Goal: Information Seeking & Learning: Learn about a topic

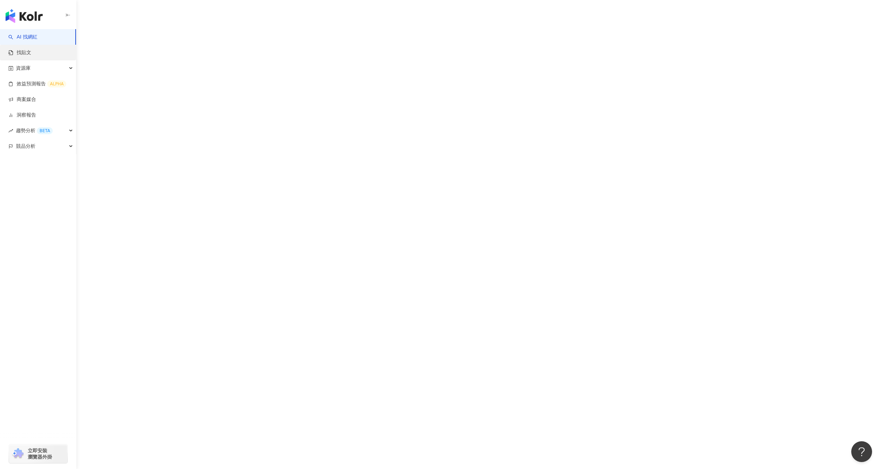
click at [31, 54] on link "找貼文" at bounding box center [19, 52] width 23 height 7
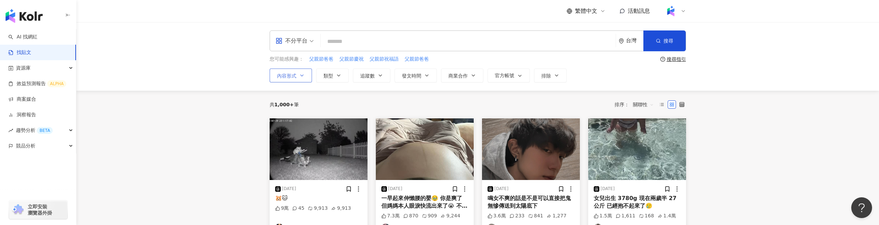
click at [298, 79] on button "內容形式" at bounding box center [290, 76] width 42 height 14
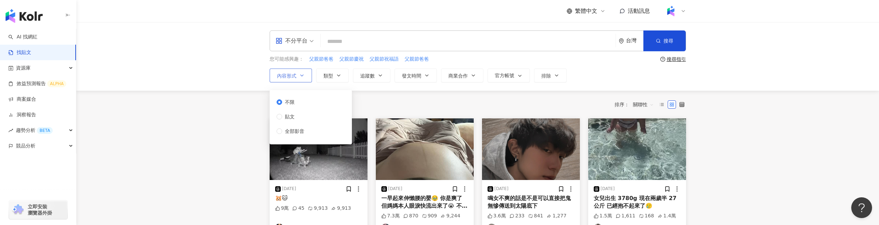
click at [291, 115] on span "貼文" at bounding box center [289, 117] width 15 height 8
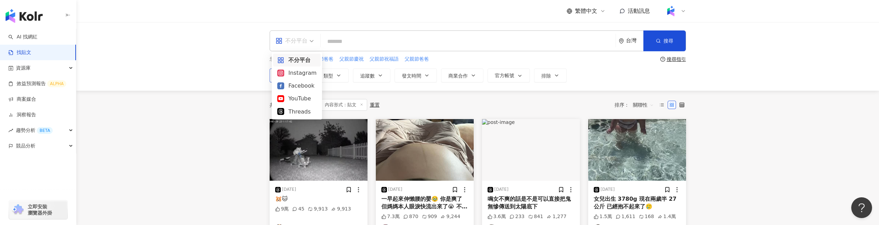
click at [302, 40] on div "不分平台" at bounding box center [291, 40] width 32 height 11
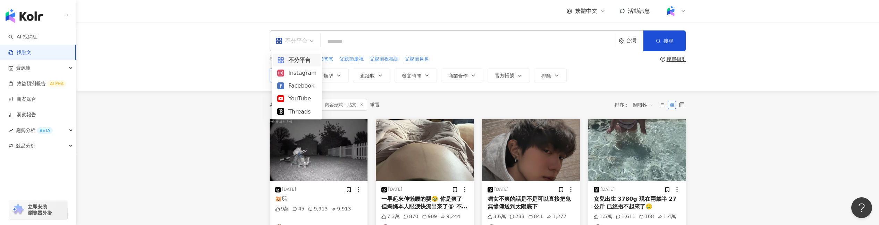
click at [294, 73] on div "Instagram" at bounding box center [296, 73] width 39 height 9
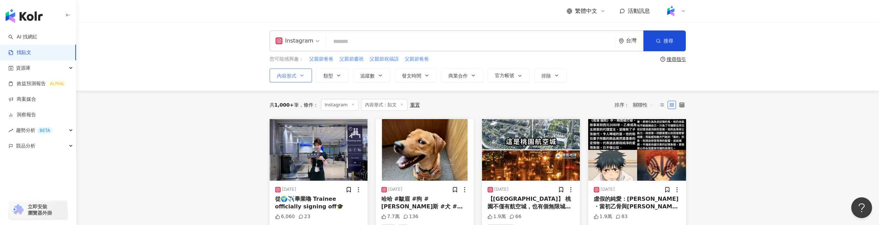
click at [302, 76] on icon "button" at bounding box center [302, 76] width 6 height 6
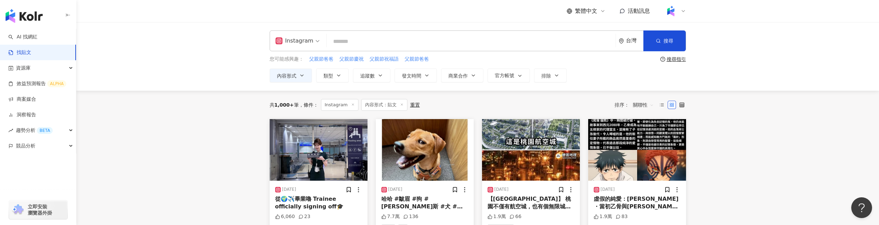
click at [290, 50] on span at bounding box center [297, 41] width 44 height 20
click at [288, 62] on div "不分平台" at bounding box center [298, 60] width 43 height 9
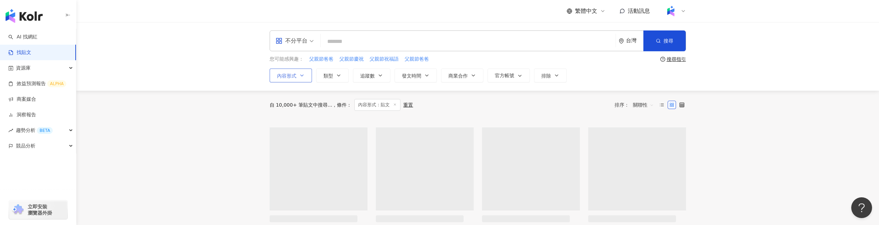
click at [297, 70] on button "內容形式" at bounding box center [290, 76] width 42 height 14
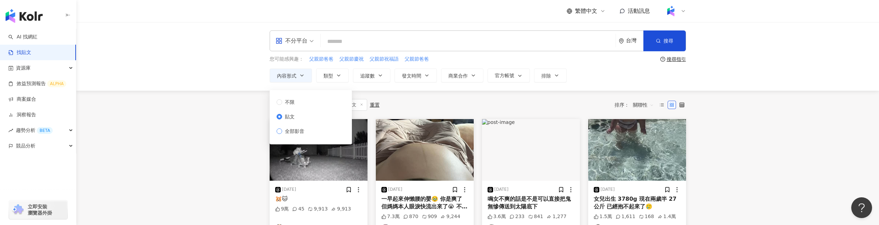
click at [289, 132] on span "全部影音" at bounding box center [294, 132] width 25 height 8
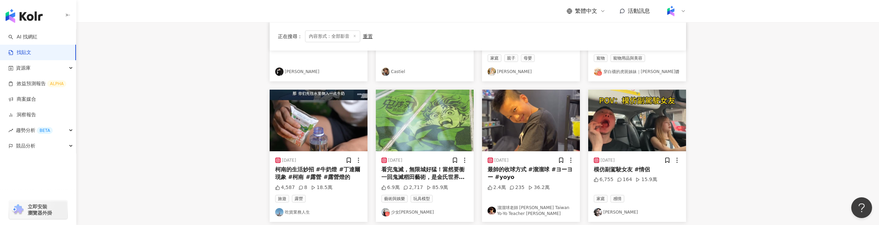
scroll to position [175, 0]
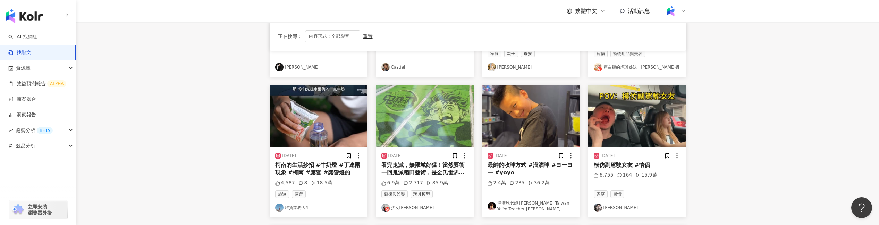
click at [514, 203] on link "溜溜球老師 [PERSON_NAME] Taiwan Yo-Yo Teacher [PERSON_NAME]" at bounding box center [530, 207] width 87 height 12
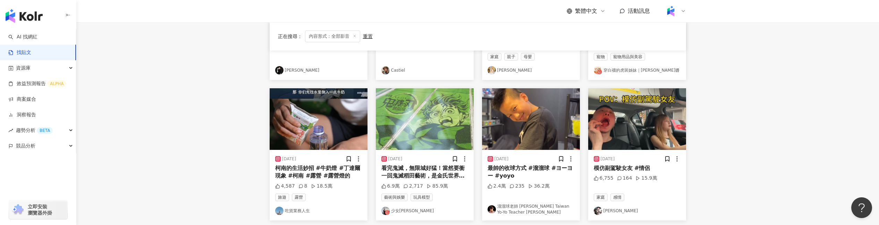
scroll to position [176, 0]
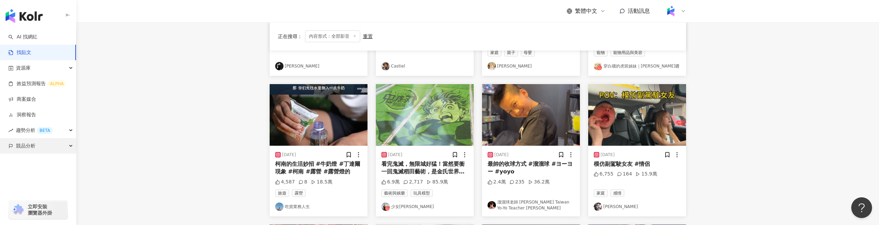
click at [71, 143] on div "競品分析" at bounding box center [38, 146] width 76 height 16
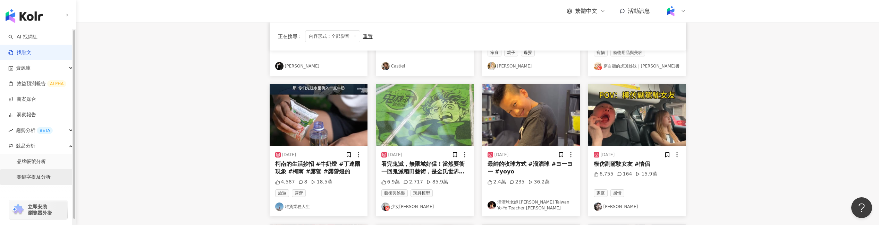
click at [51, 174] on link "關鍵字提及分析" at bounding box center [34, 177] width 34 height 7
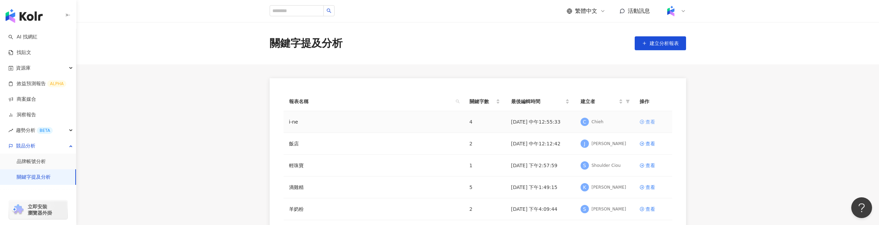
click at [648, 122] on div "查看" at bounding box center [650, 122] width 10 height 8
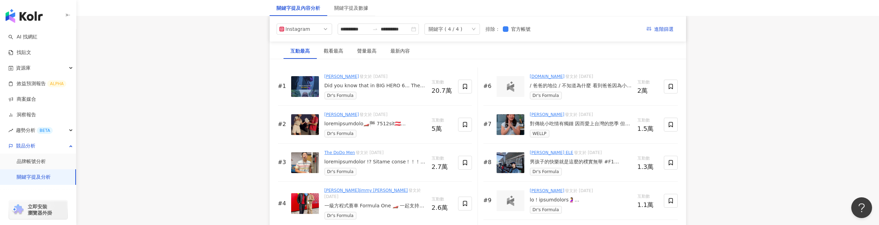
scroll to position [1050, 0]
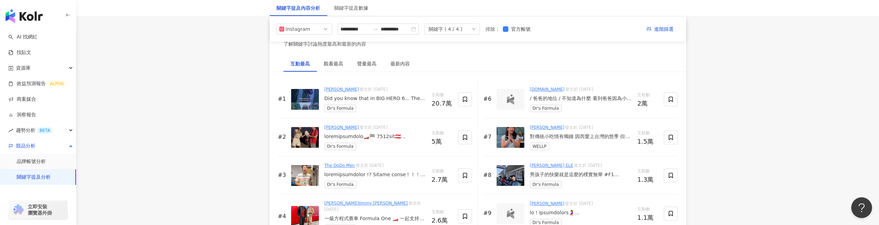
click at [308, 102] on img at bounding box center [305, 99] width 28 height 21
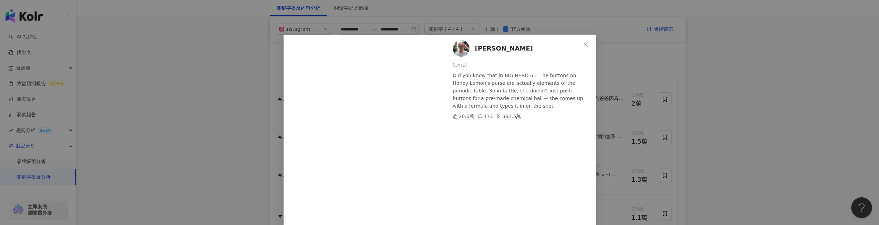
click at [258, 120] on div "[PERSON_NAME] [DATE] Did you know that in BIG HERO 6... The buttons on Honey Le…" at bounding box center [439, 112] width 879 height 225
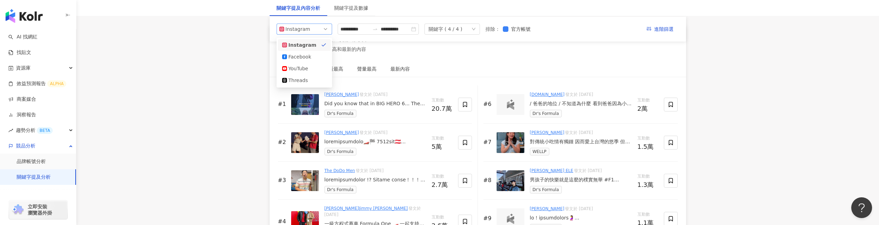
click at [307, 27] on div "Instagram" at bounding box center [296, 29] width 23 height 10
click at [300, 79] on div "Threads" at bounding box center [299, 81] width 23 height 8
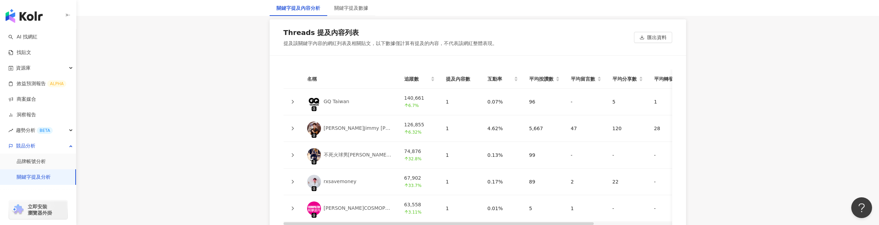
scroll to position [1111, 0]
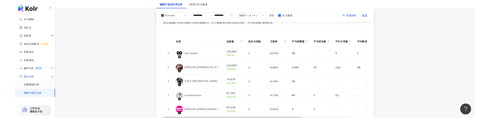
scroll to position [1105, 0]
